Goal: Check status: Check status

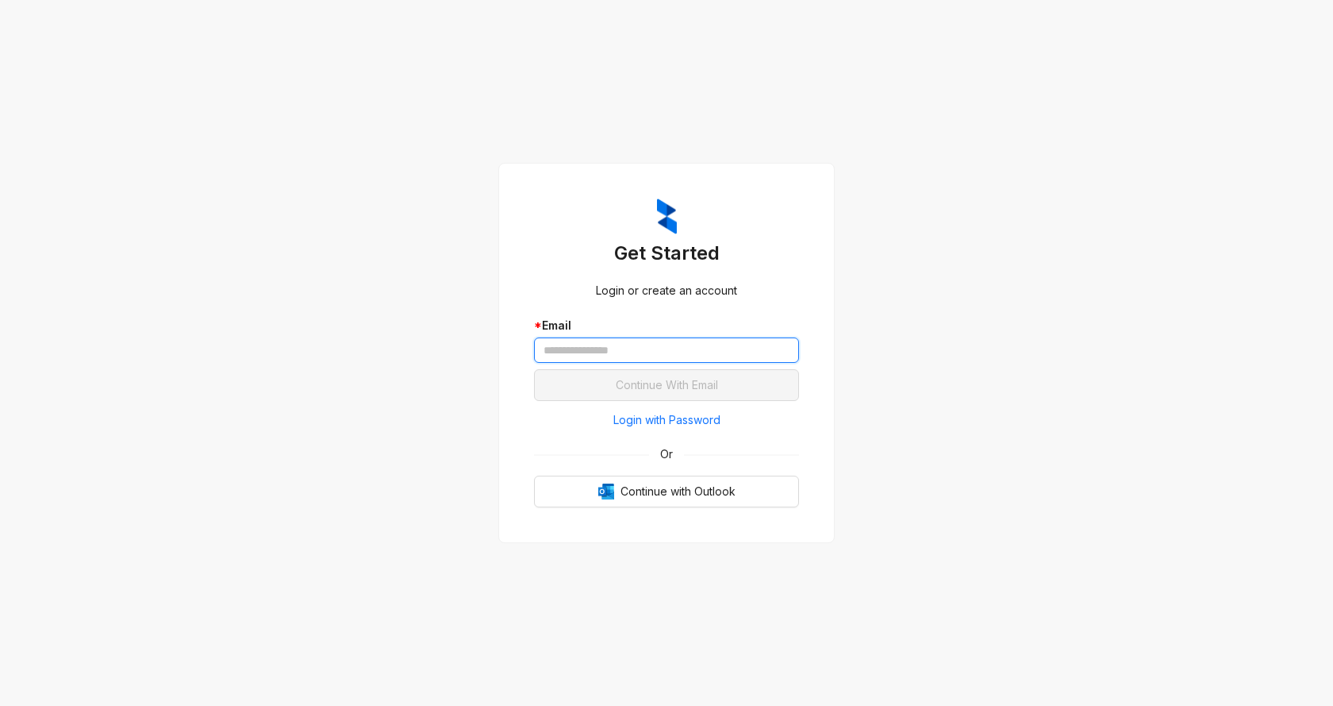
click at [634, 347] on input "text" at bounding box center [666, 349] width 265 height 25
type input "*"
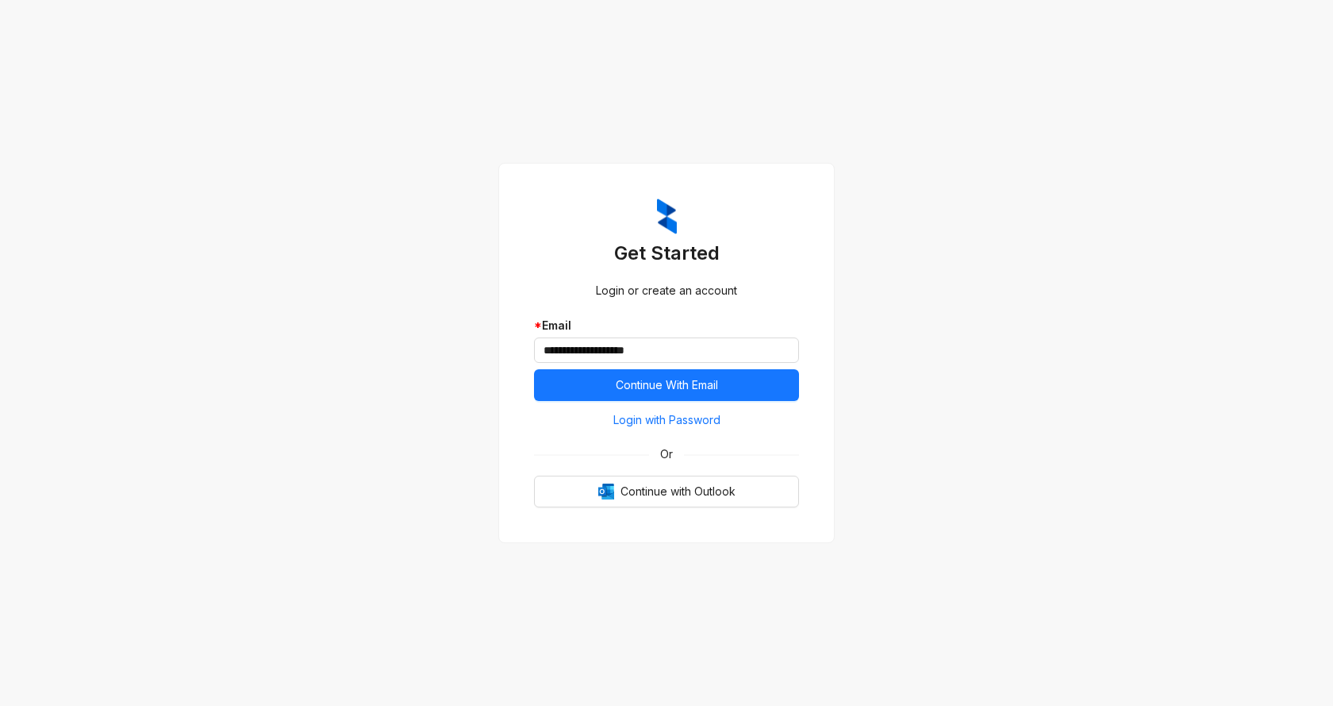
drag, startPoint x: 661, startPoint y: 375, endPoint x: 811, endPoint y: 386, distance: 150.4
click at [665, 368] on form "**********" at bounding box center [666, 359] width 265 height 84
click at [706, 383] on span "Continue With Email" at bounding box center [667, 384] width 102 height 17
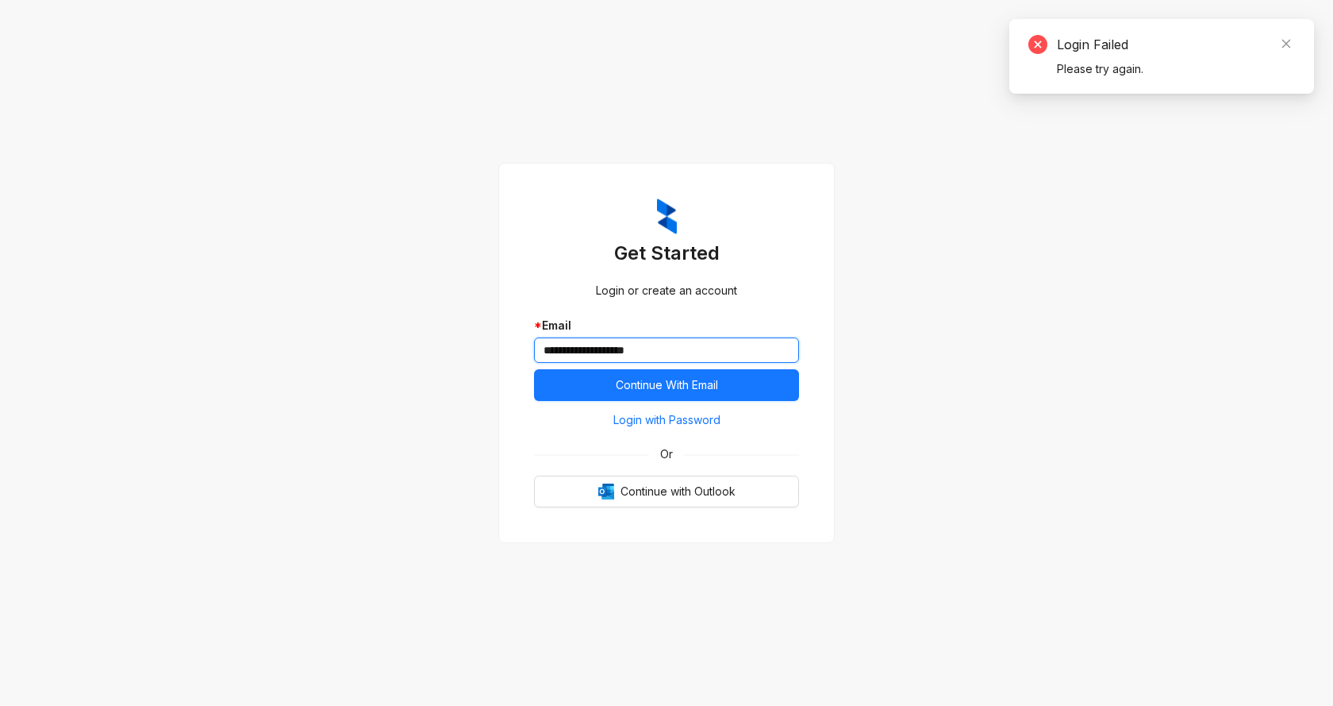
drag, startPoint x: 687, startPoint y: 353, endPoint x: 527, endPoint y: 360, distance: 159.7
click at [527, 360] on div "**********" at bounding box center [666, 353] width 303 height 348
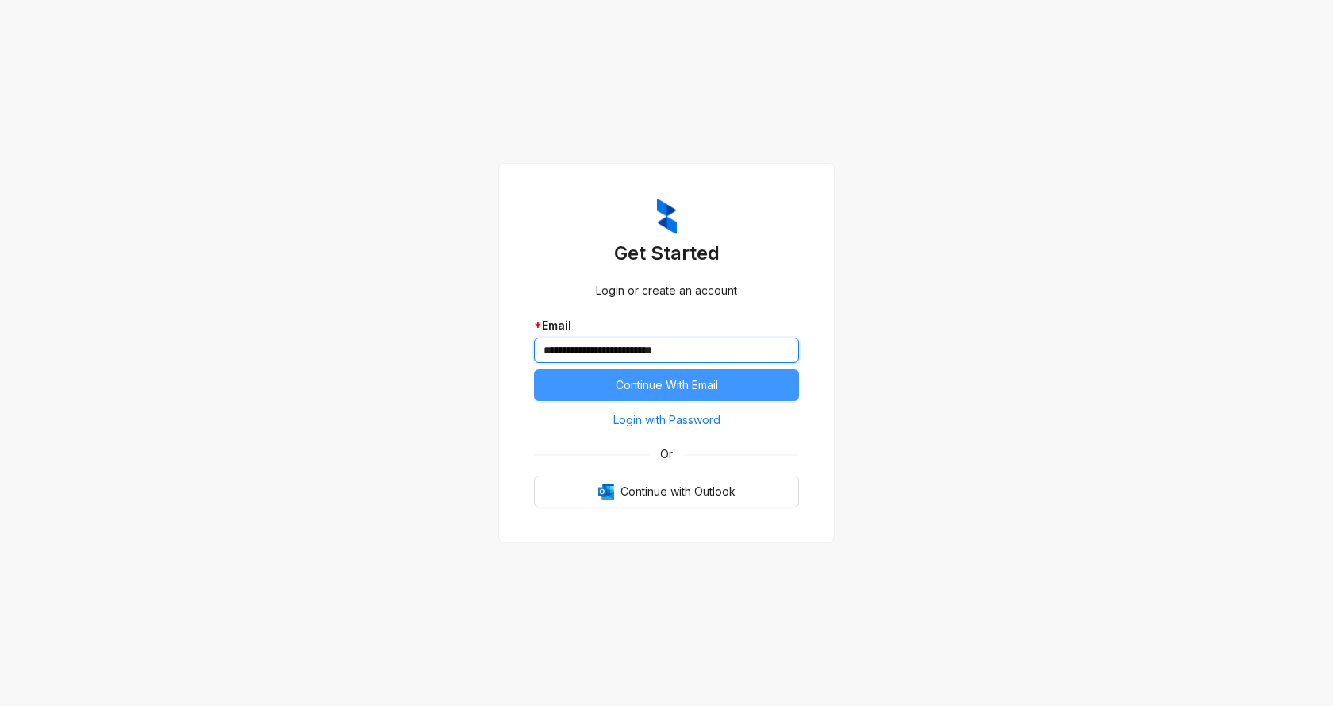
type input "**********"
click at [623, 375] on button "Continue With Email" at bounding box center [666, 385] width 265 height 32
click at [683, 381] on span "Continue With Email" at bounding box center [667, 384] width 102 height 17
click at [664, 378] on span "Continue With Email" at bounding box center [667, 384] width 102 height 17
click at [694, 376] on span "Continue With Email" at bounding box center [667, 384] width 102 height 17
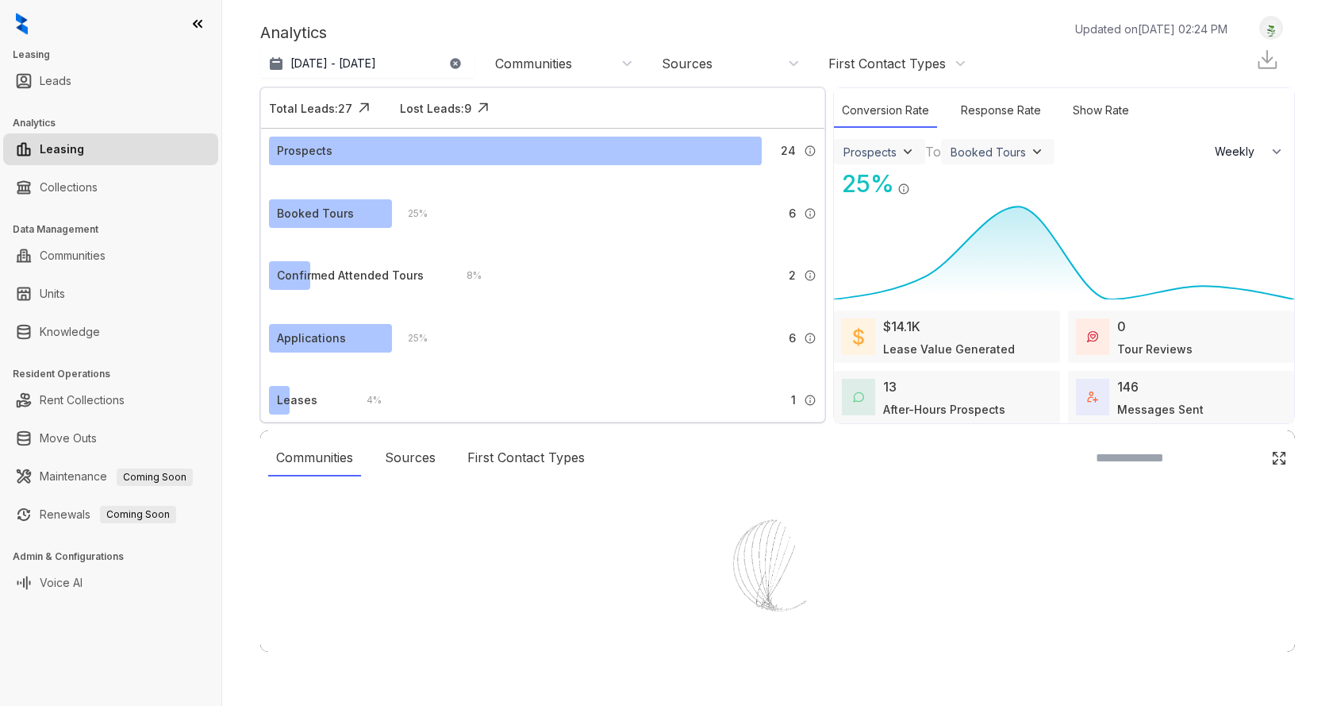
select select "******"
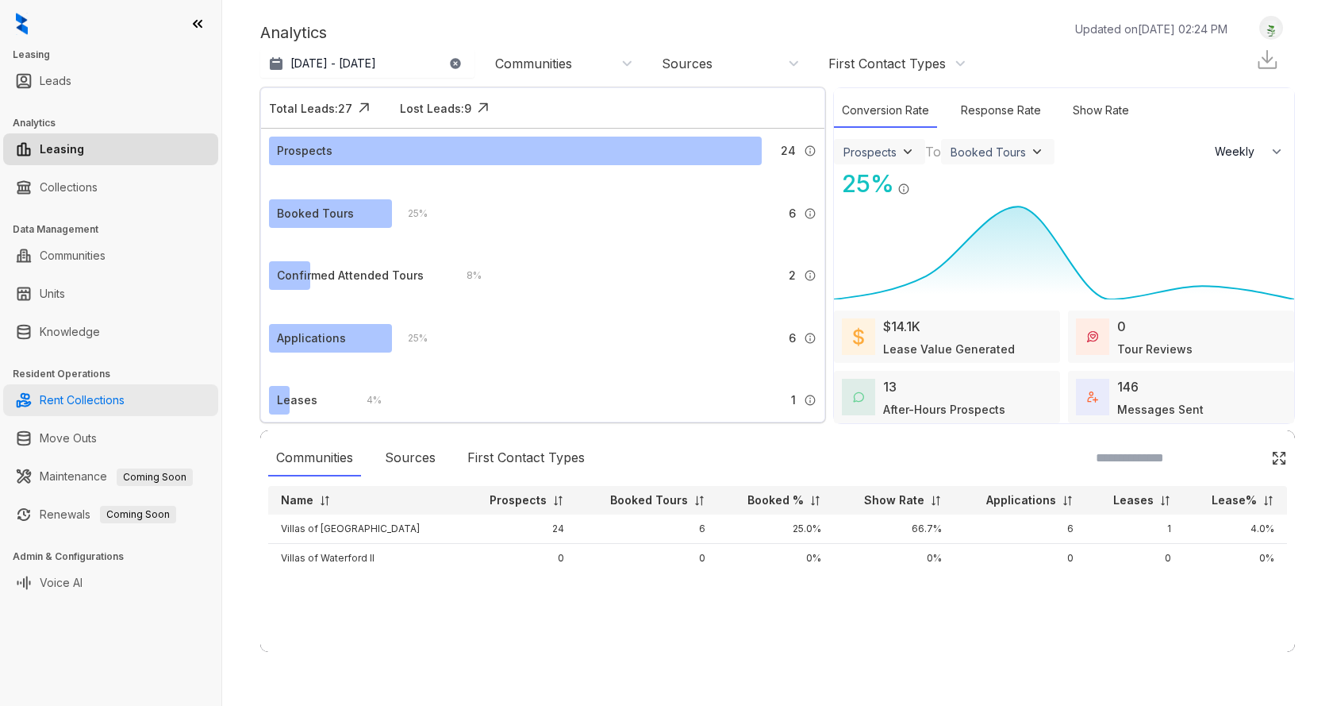
click at [101, 405] on link "Rent Collections" at bounding box center [82, 400] width 85 height 32
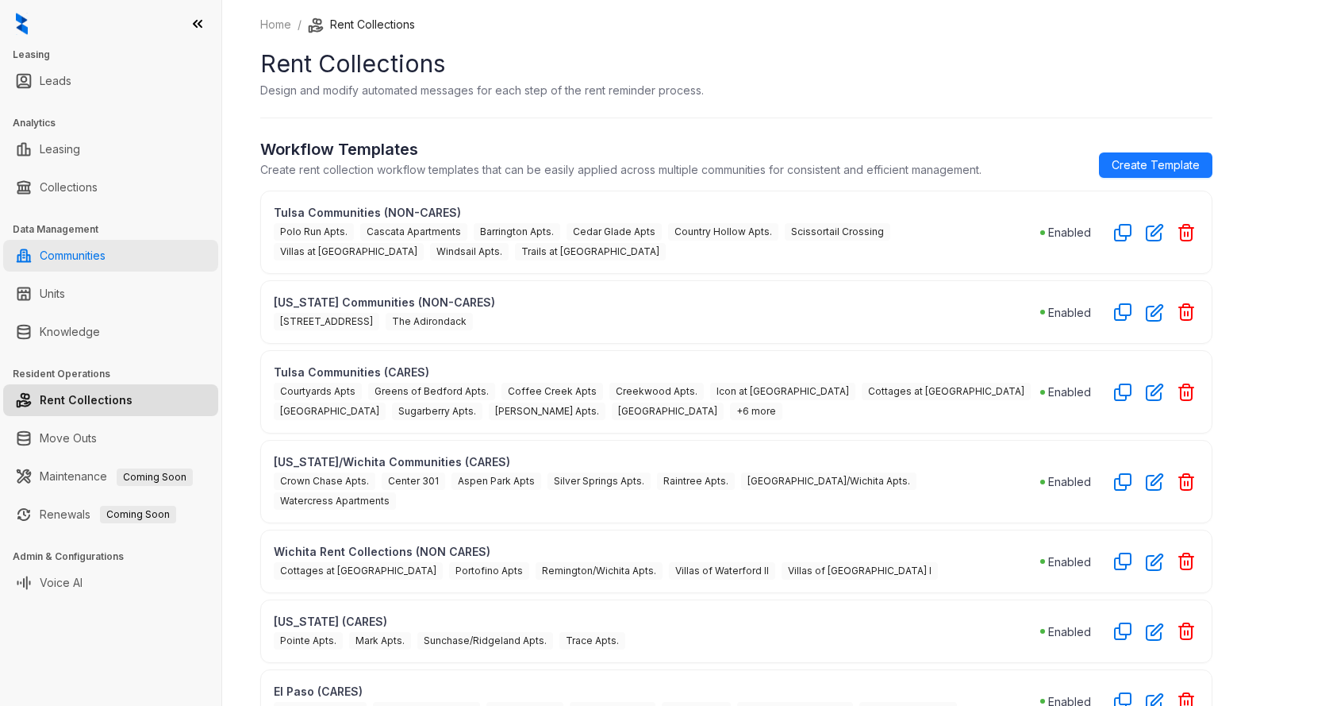
click at [83, 246] on link "Communities" at bounding box center [73, 256] width 66 height 32
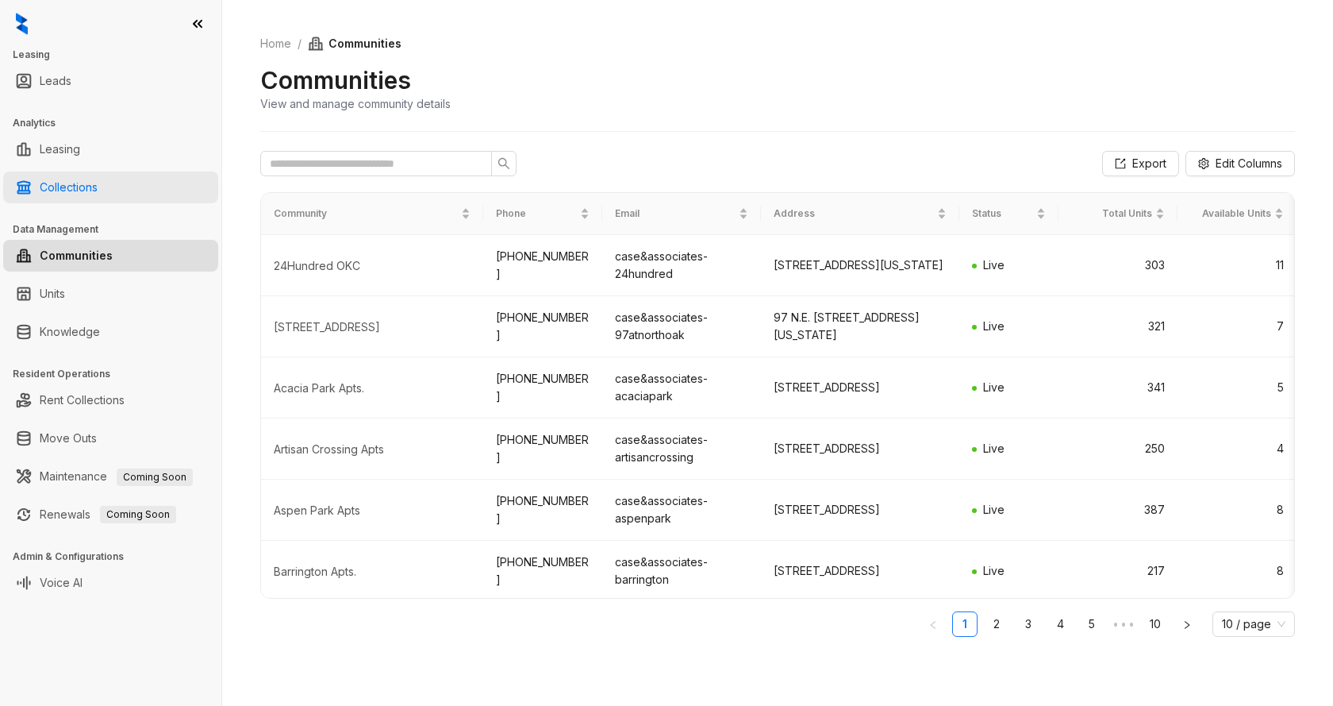
click at [77, 197] on link "Collections" at bounding box center [69, 187] width 58 height 32
click at [89, 187] on link "Collections" at bounding box center [69, 187] width 58 height 32
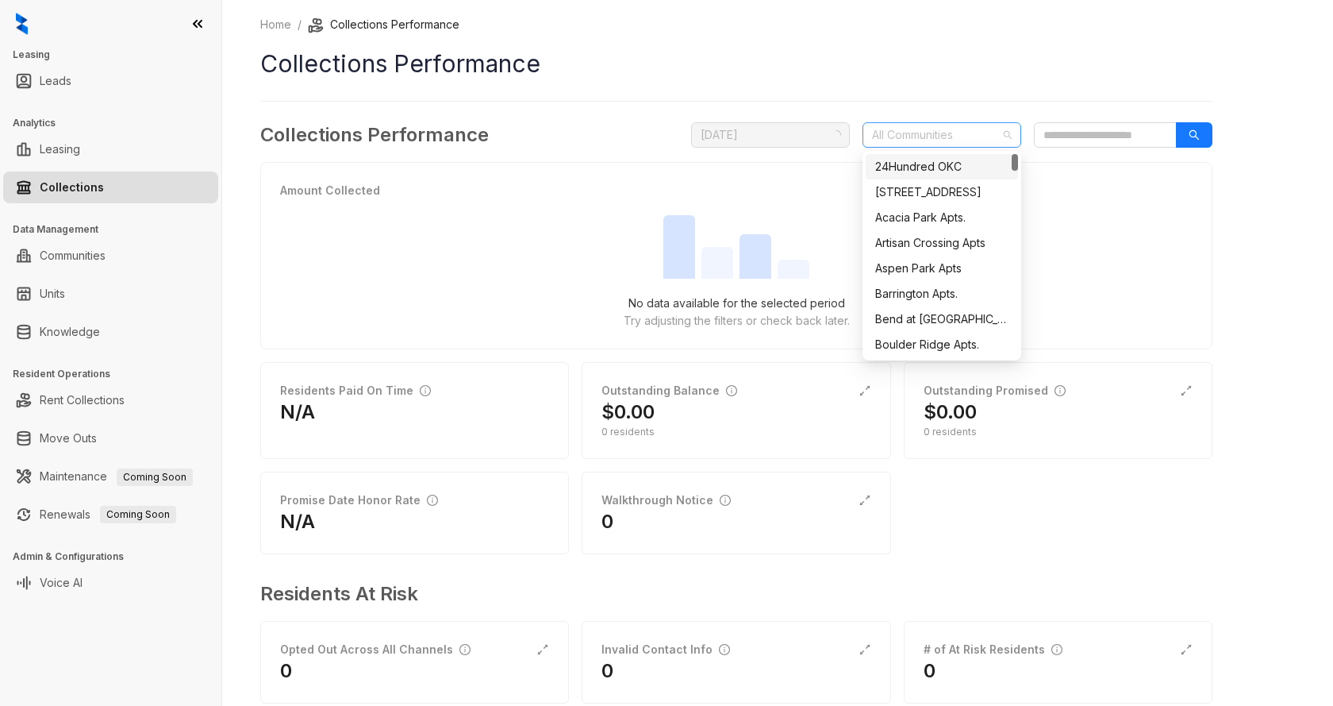
click at [999, 143] on div at bounding box center [934, 135] width 136 height 22
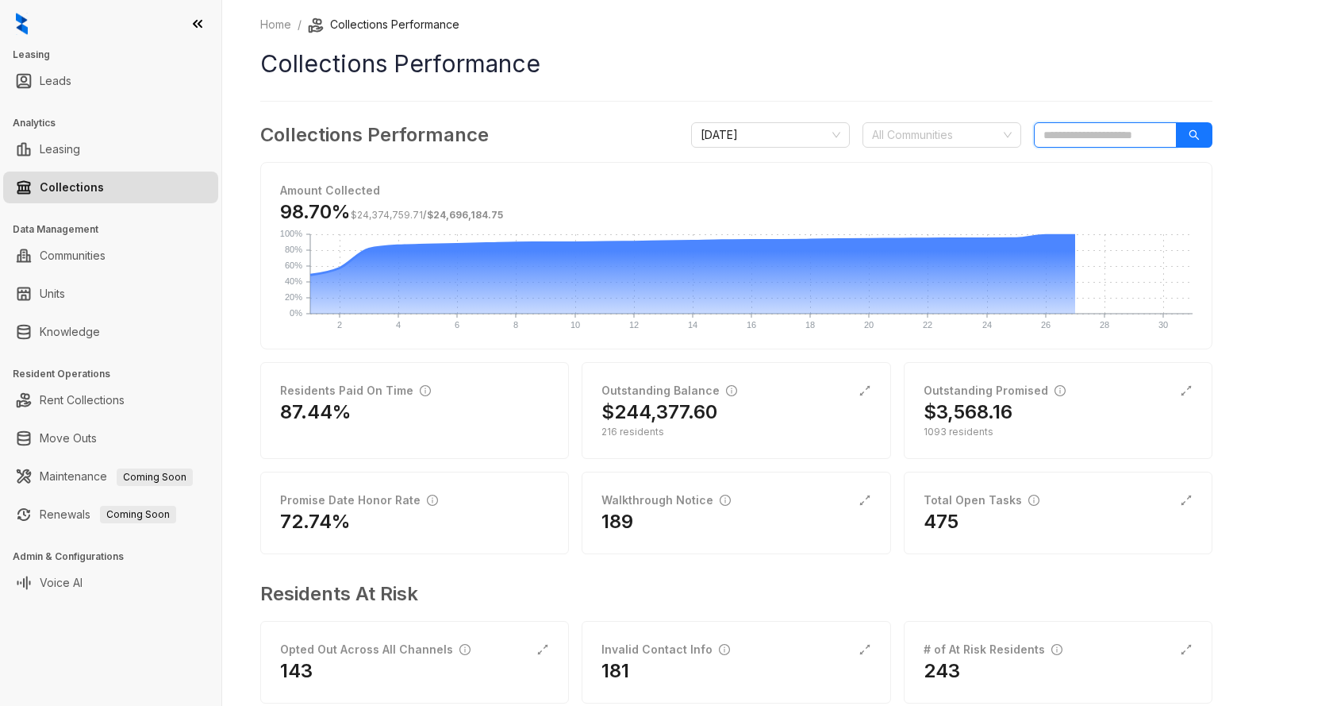
click at [1087, 140] on input "search" at bounding box center [1105, 134] width 143 height 25
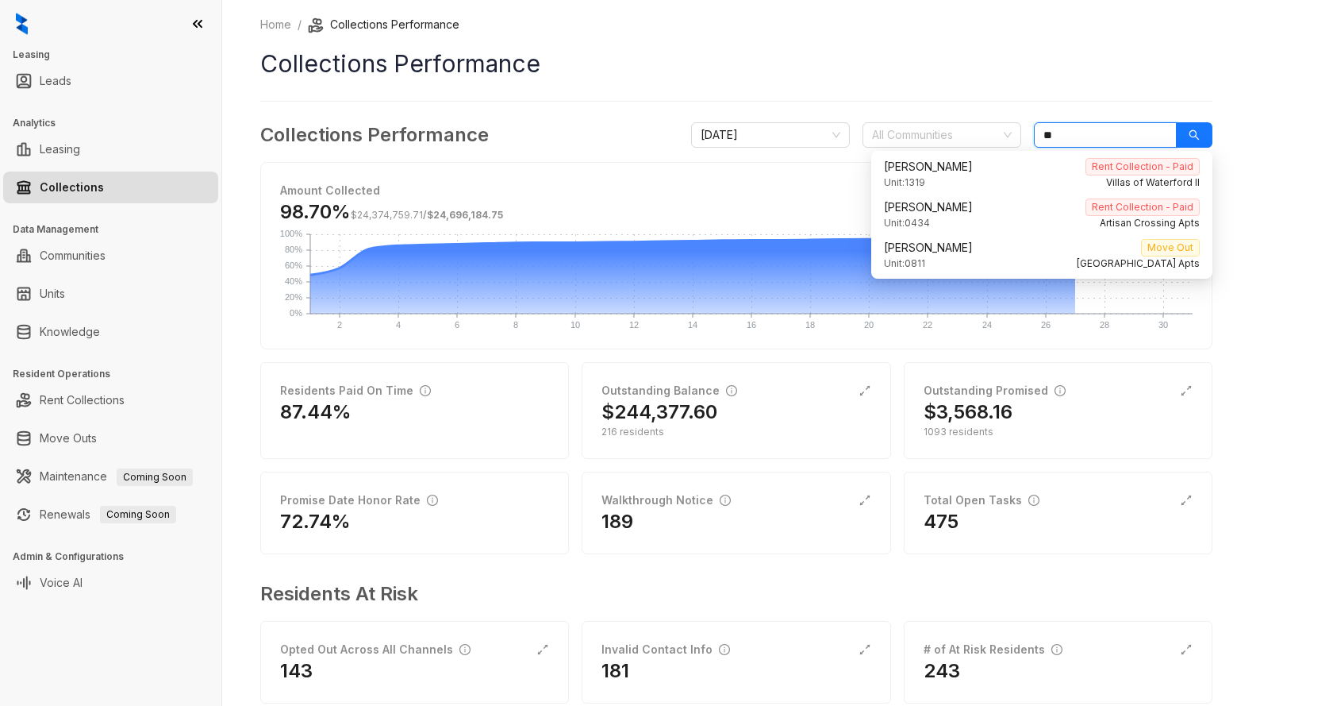
type input "*"
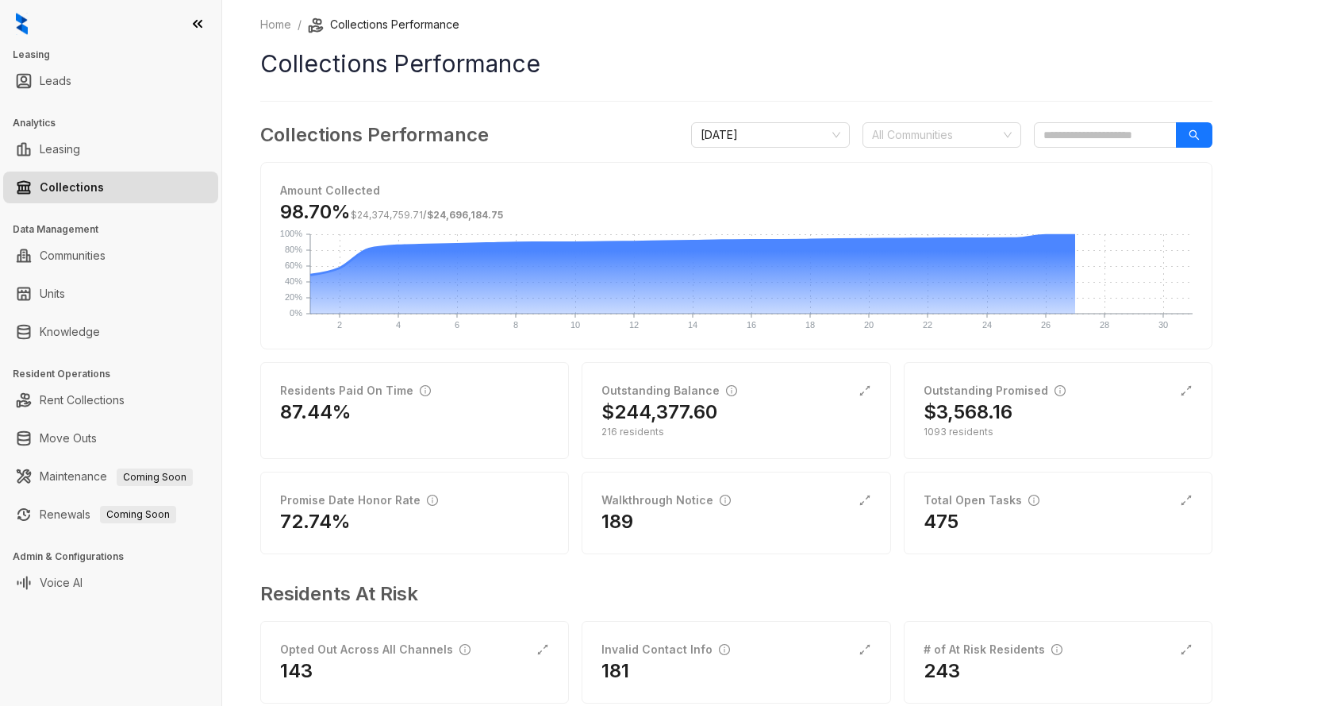
click at [904, 151] on div "Collections Performance [DATE] All Communities Amount Collected 98.70% $24,374,…" at bounding box center [736, 423] width 952 height 605
click at [1005, 134] on div "All Communities" at bounding box center [942, 134] width 159 height 25
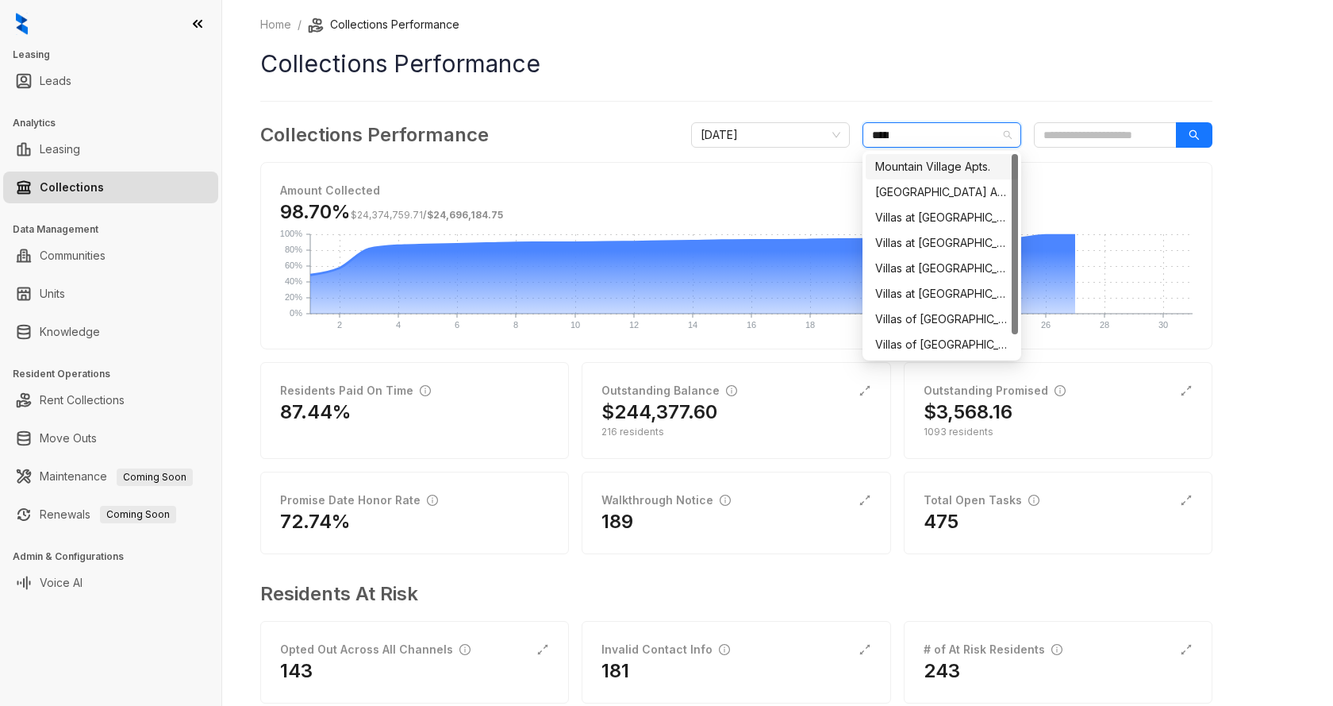
type input "******"
click at [954, 267] on div "Villas of [GEOGRAPHIC_DATA]" at bounding box center [941, 268] width 133 height 17
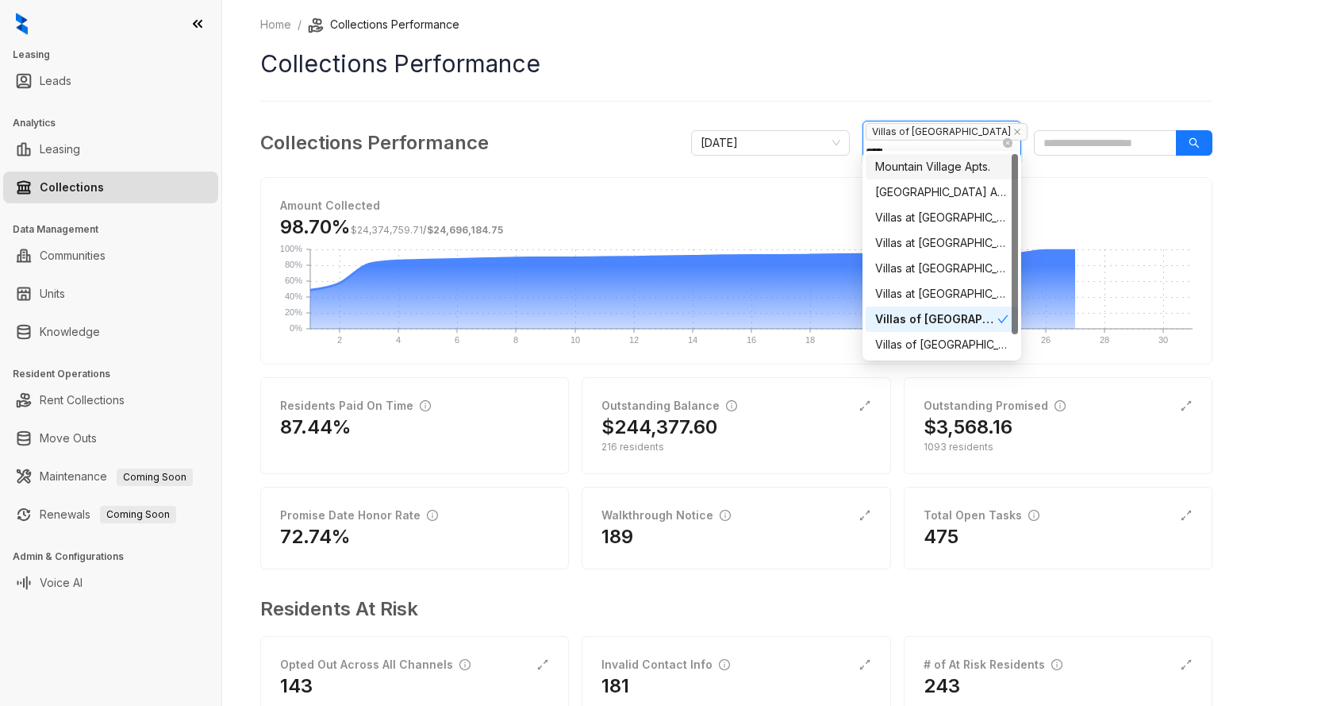
type input "******"
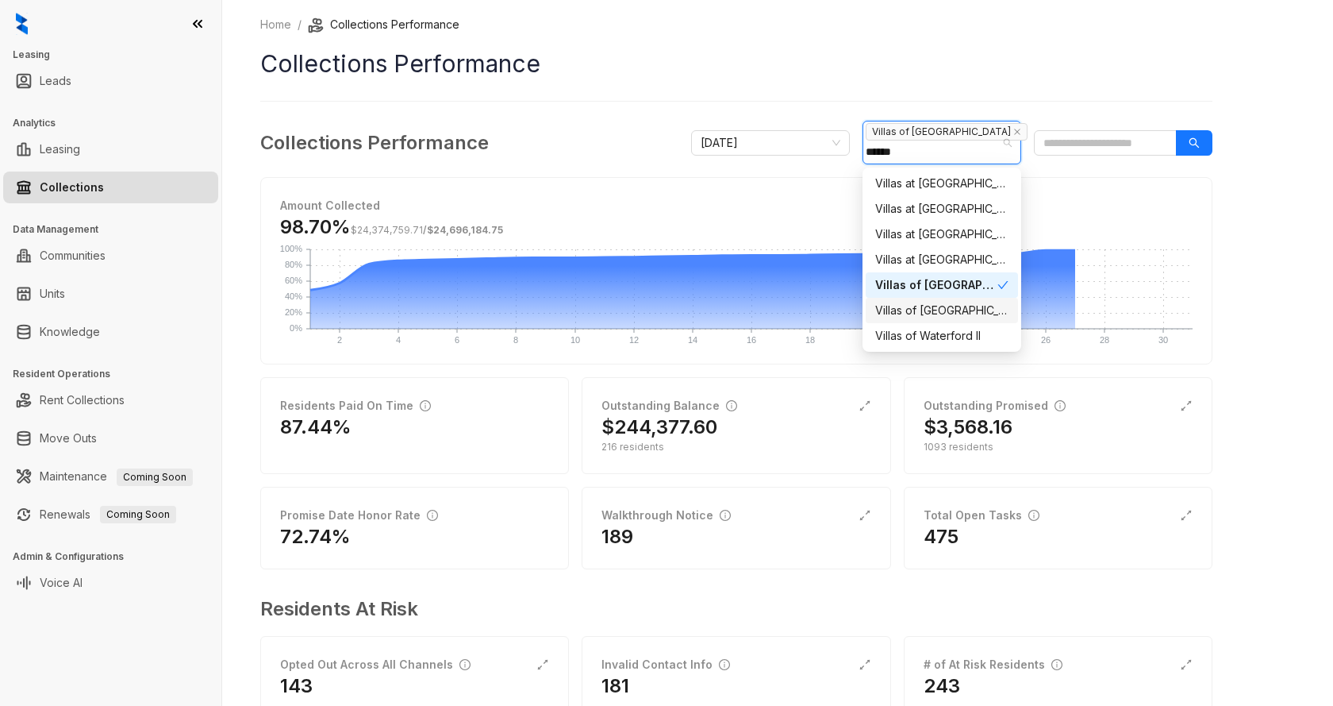
click at [959, 301] on div "Villas of [GEOGRAPHIC_DATA] I" at bounding box center [942, 310] width 152 height 25
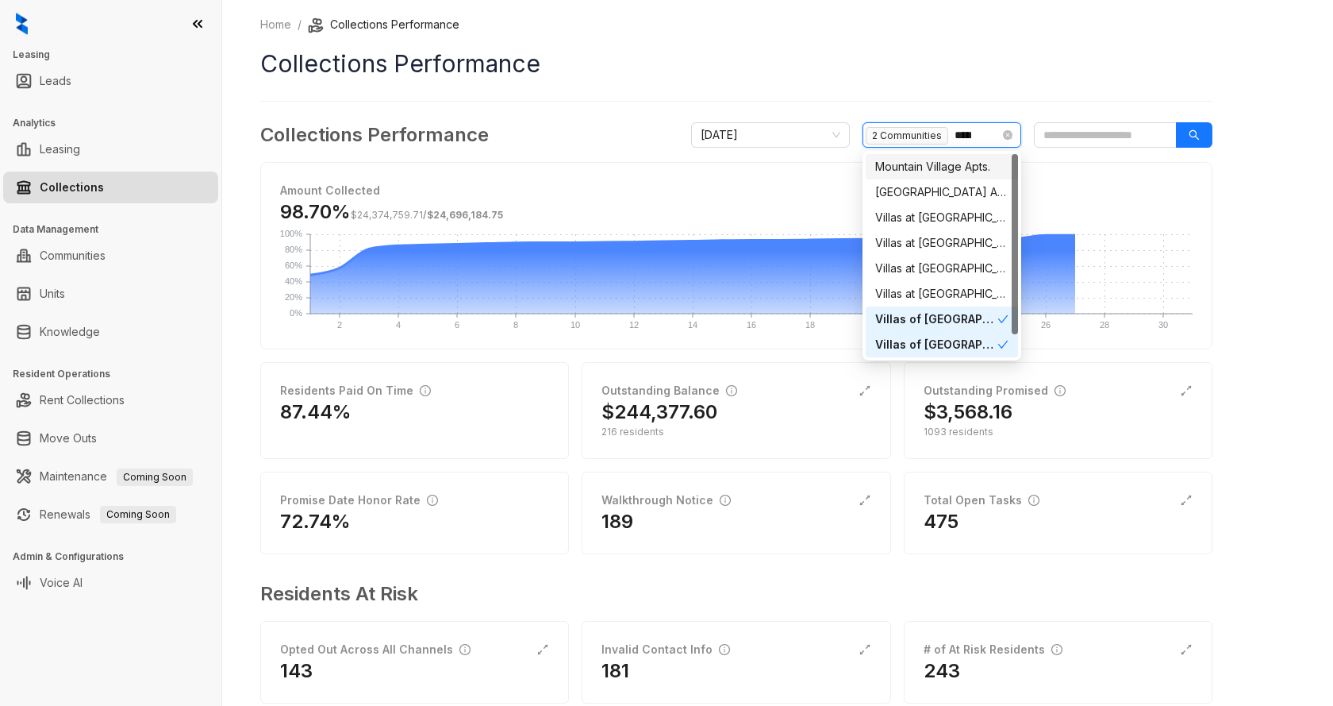
type input "******"
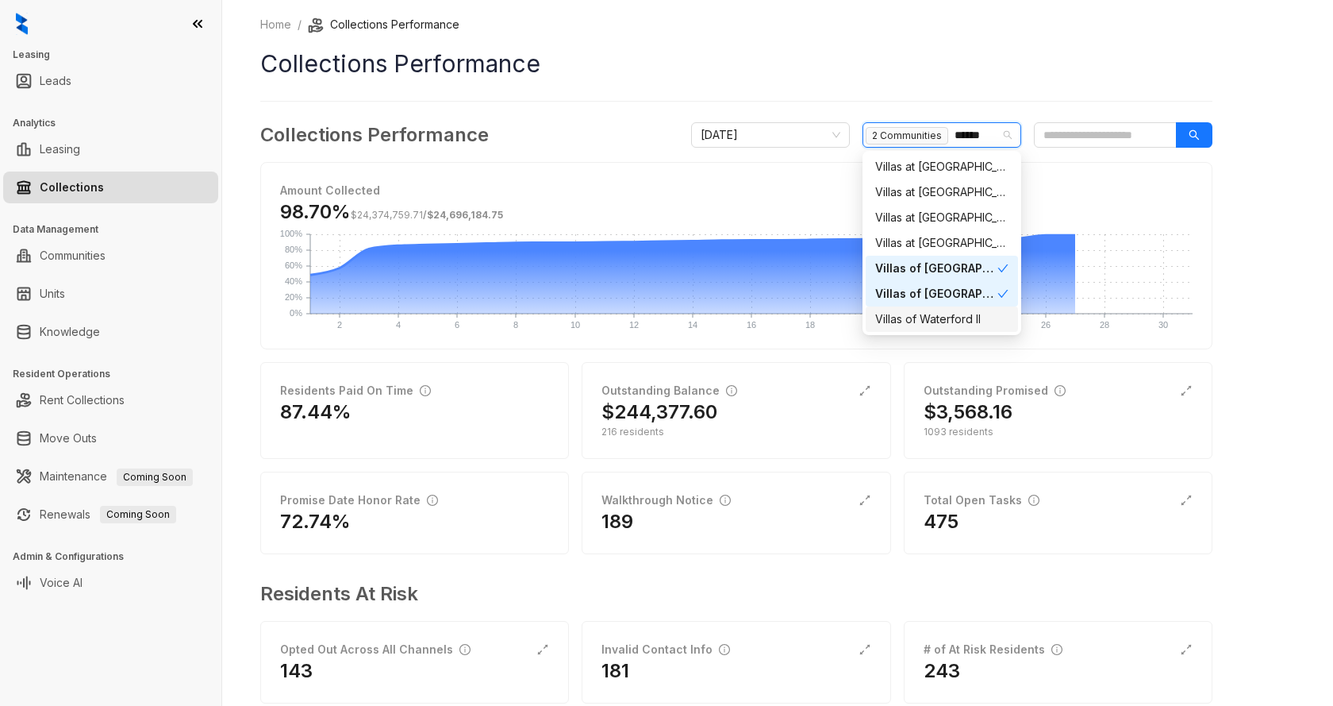
drag, startPoint x: 925, startPoint y: 330, endPoint x: 1122, endPoint y: 287, distance: 202.4
click at [928, 329] on div "Villas of Waterford II" at bounding box center [942, 318] width 152 height 25
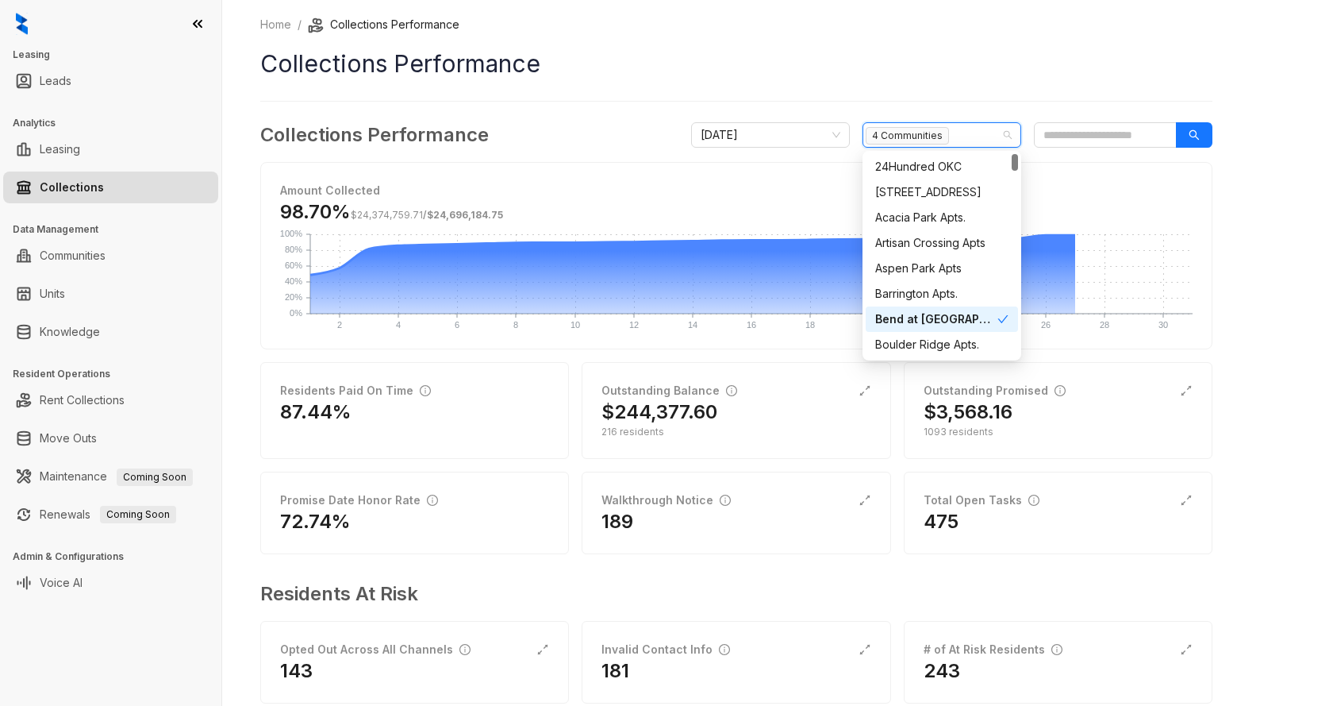
click at [1008, 315] on icon "check" at bounding box center [1003, 319] width 10 height 8
click at [1249, 208] on div "Home / Collections Performance Collections Performance Collections Performance …" at bounding box center [777, 353] width 1111 height 706
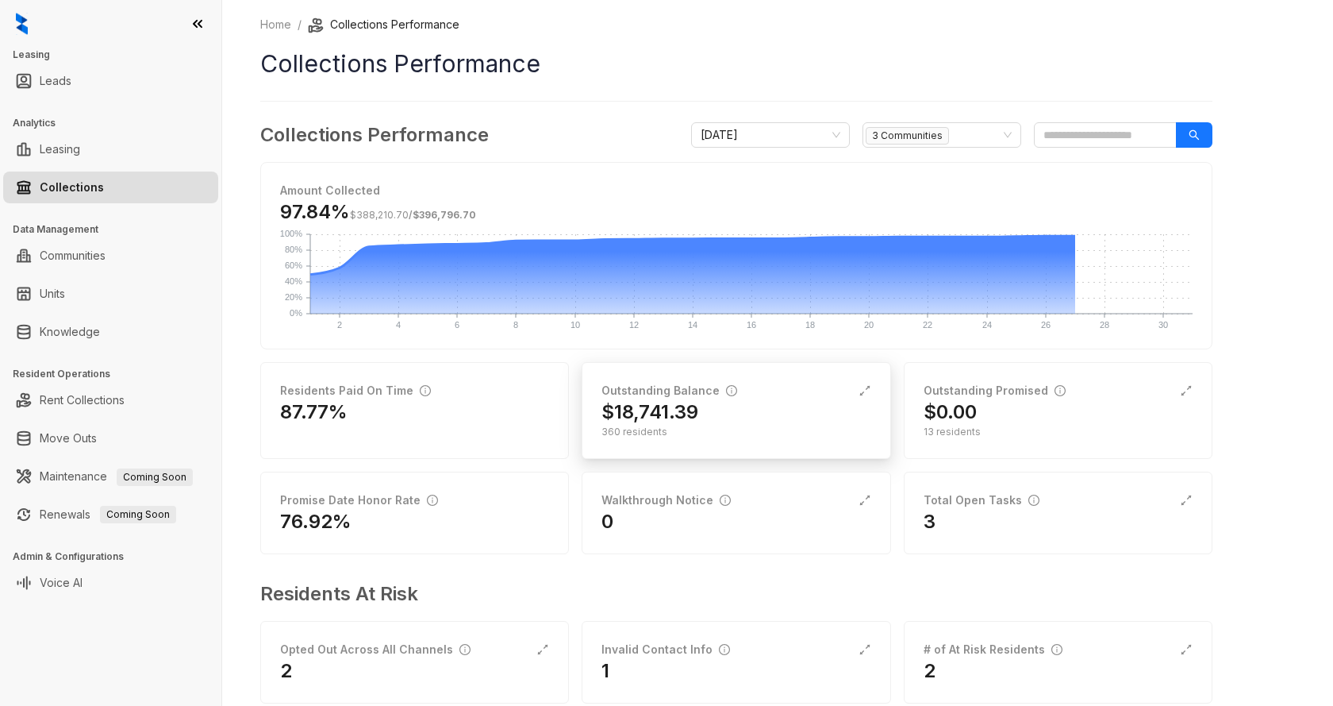
click at [650, 403] on h2 "$18,741.39" at bounding box center [650, 411] width 97 height 25
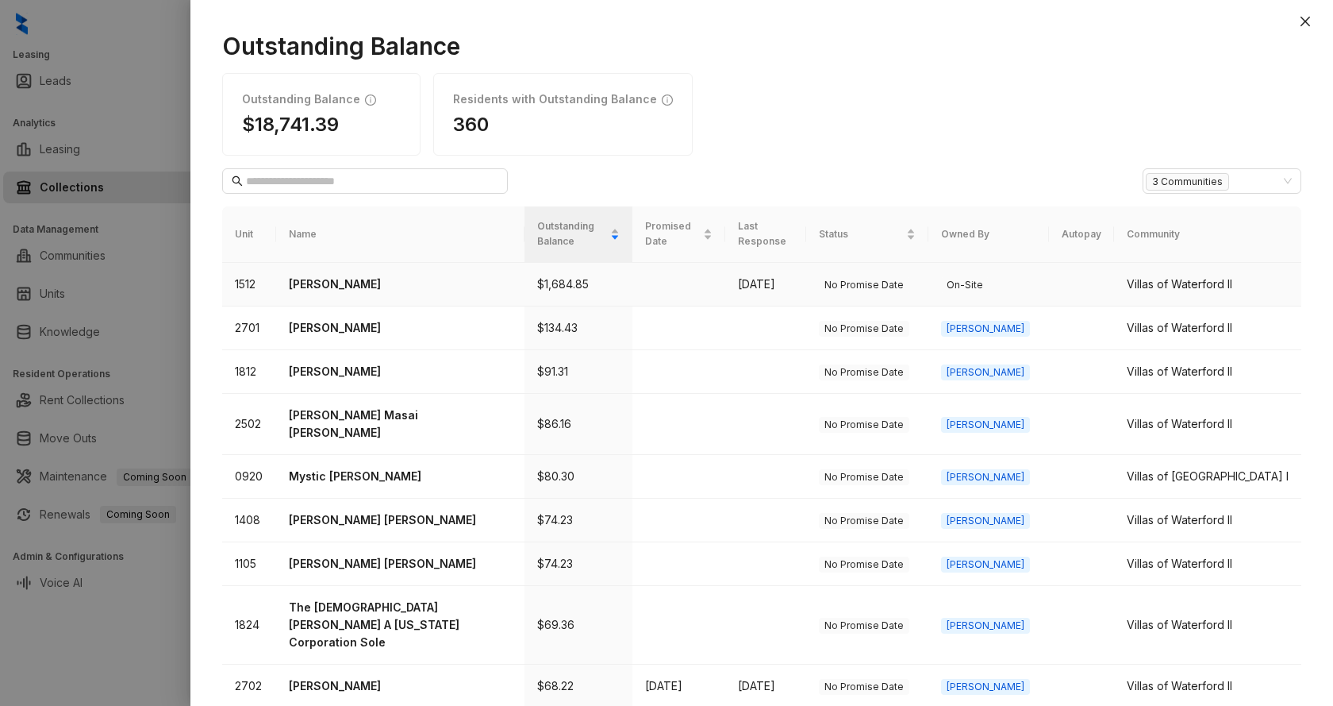
click at [367, 280] on p "[PERSON_NAME]" at bounding box center [400, 283] width 223 height 17
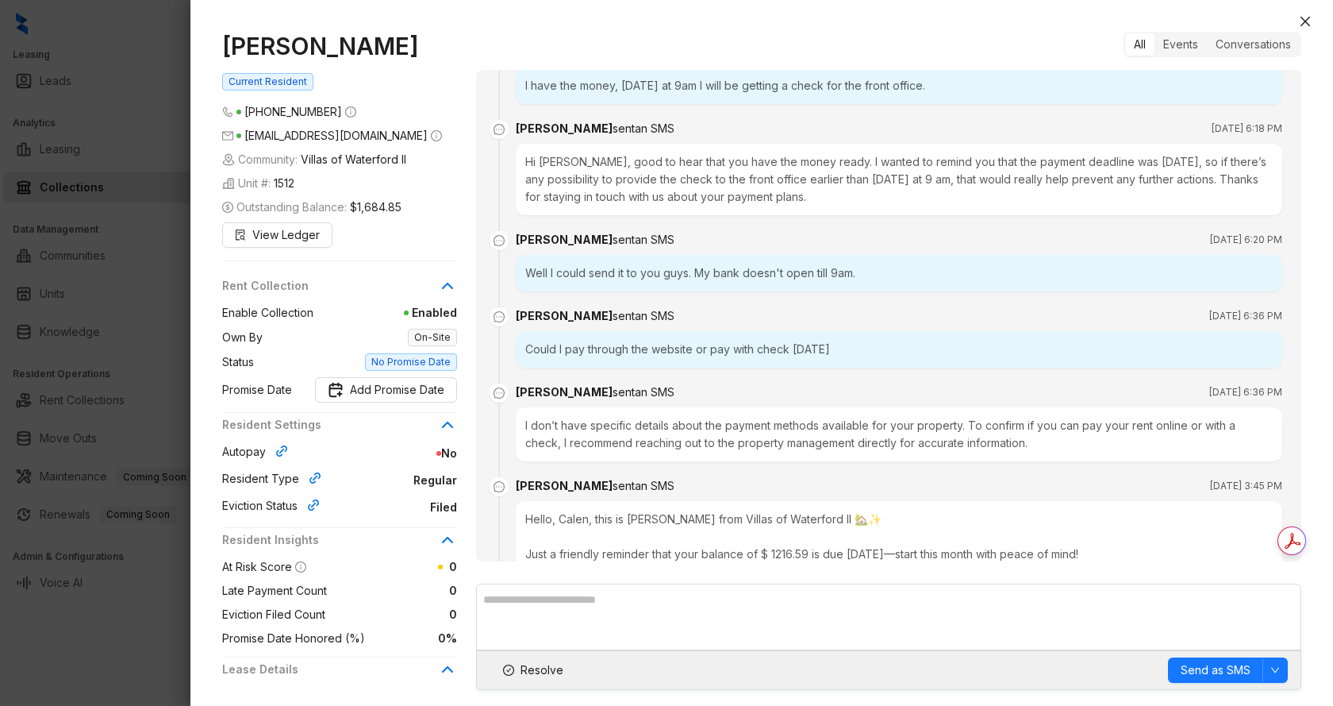
scroll to position [5368, 0]
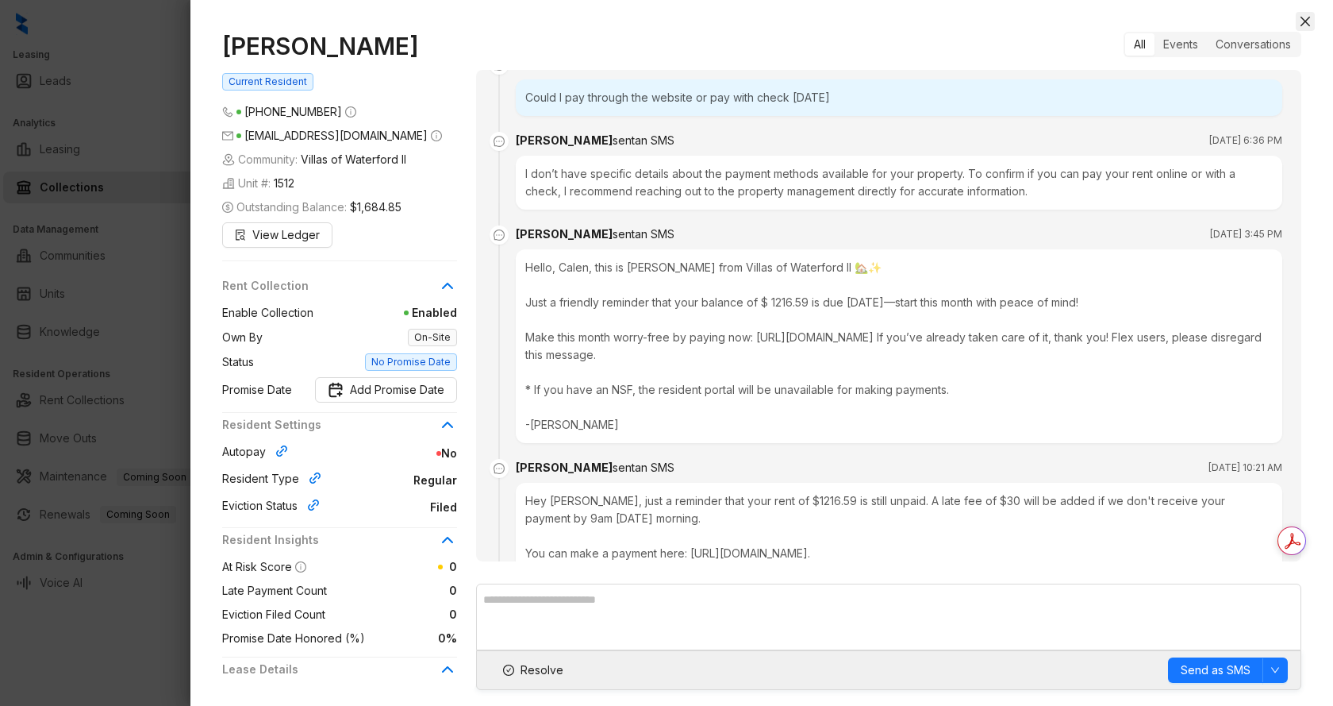
click at [1305, 19] on icon "close" at bounding box center [1305, 21] width 13 height 13
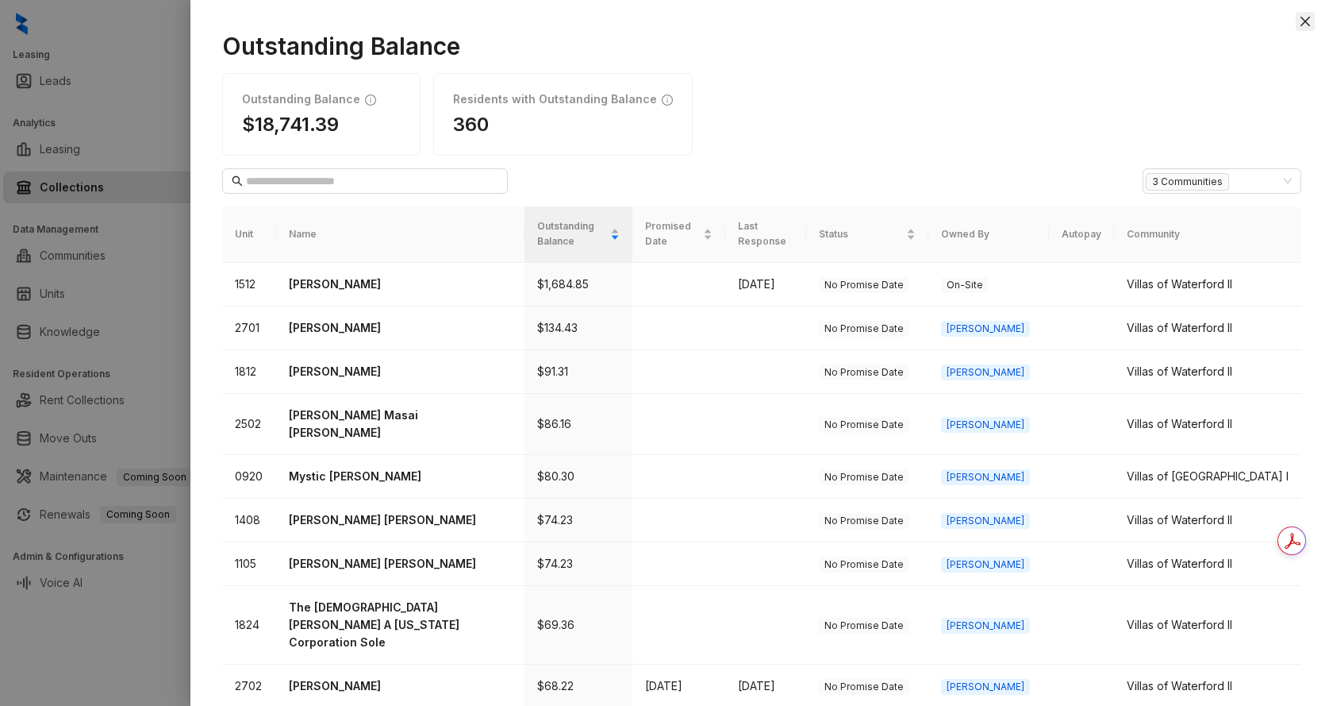
click at [1308, 15] on icon "close" at bounding box center [1305, 21] width 13 height 13
